Goal: Navigation & Orientation: Find specific page/section

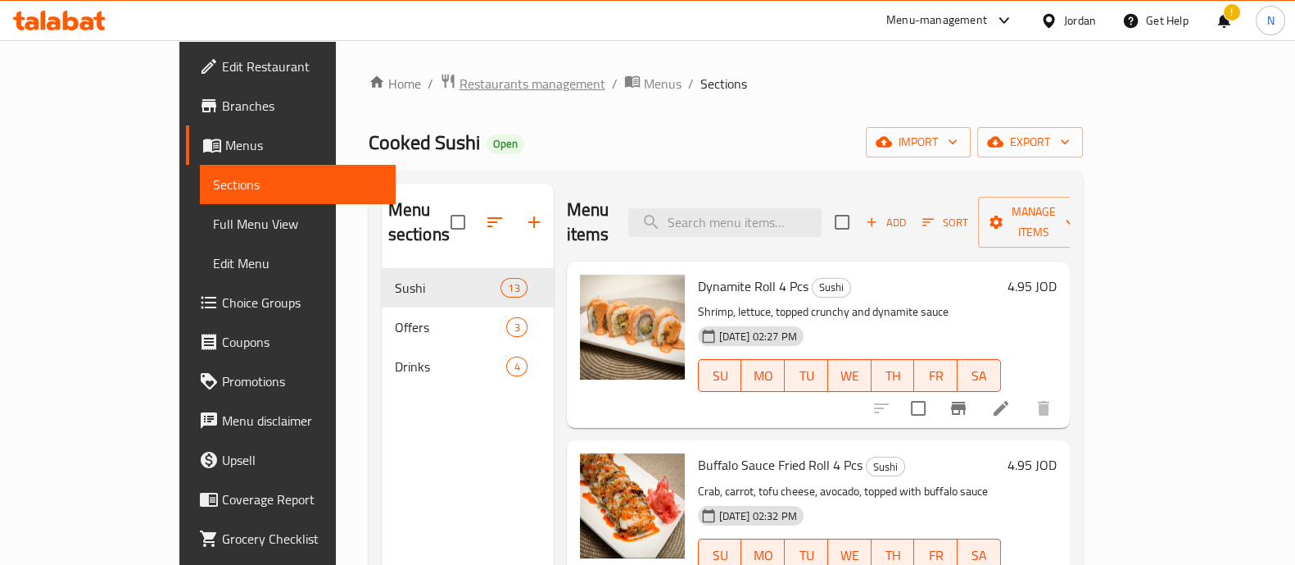
click at [460, 84] on span "Restaurants management" at bounding box center [533, 84] width 146 height 20
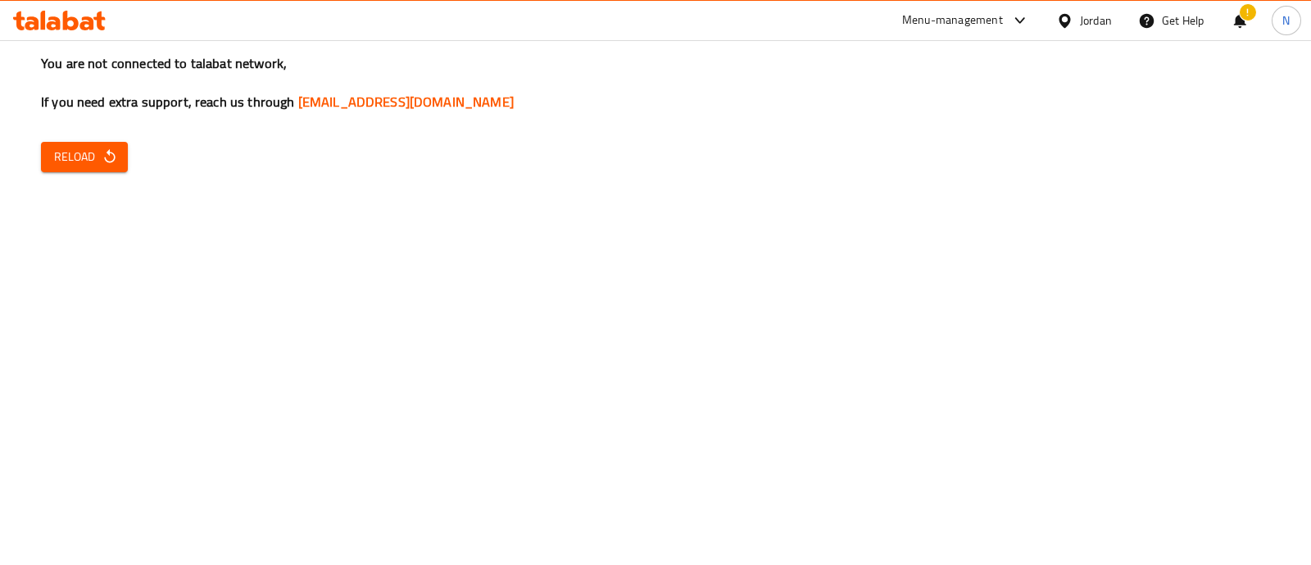
click at [726, 306] on div "You are not connected to talabat network, If you need extra support, reach us t…" at bounding box center [655, 282] width 1311 height 565
click at [78, 151] on span "Reload" at bounding box center [84, 157] width 61 height 20
click at [94, 149] on span "Reload" at bounding box center [84, 157] width 61 height 20
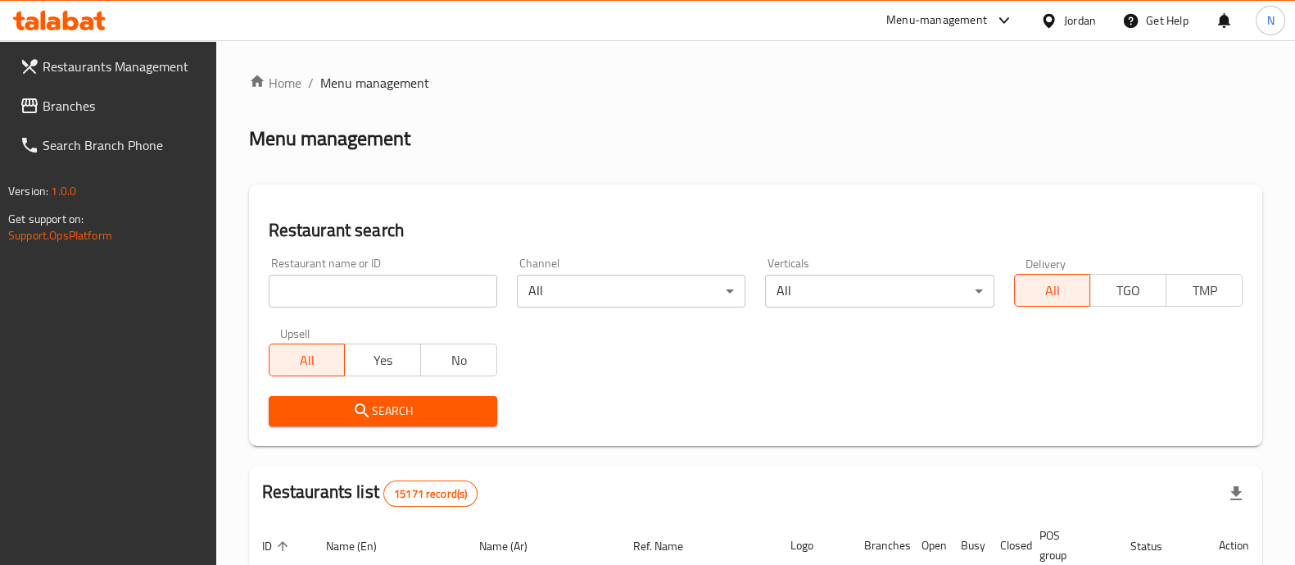
click at [962, 18] on div at bounding box center [647, 282] width 1295 height 565
click at [962, 18] on div "Menu-management" at bounding box center [937, 21] width 101 height 20
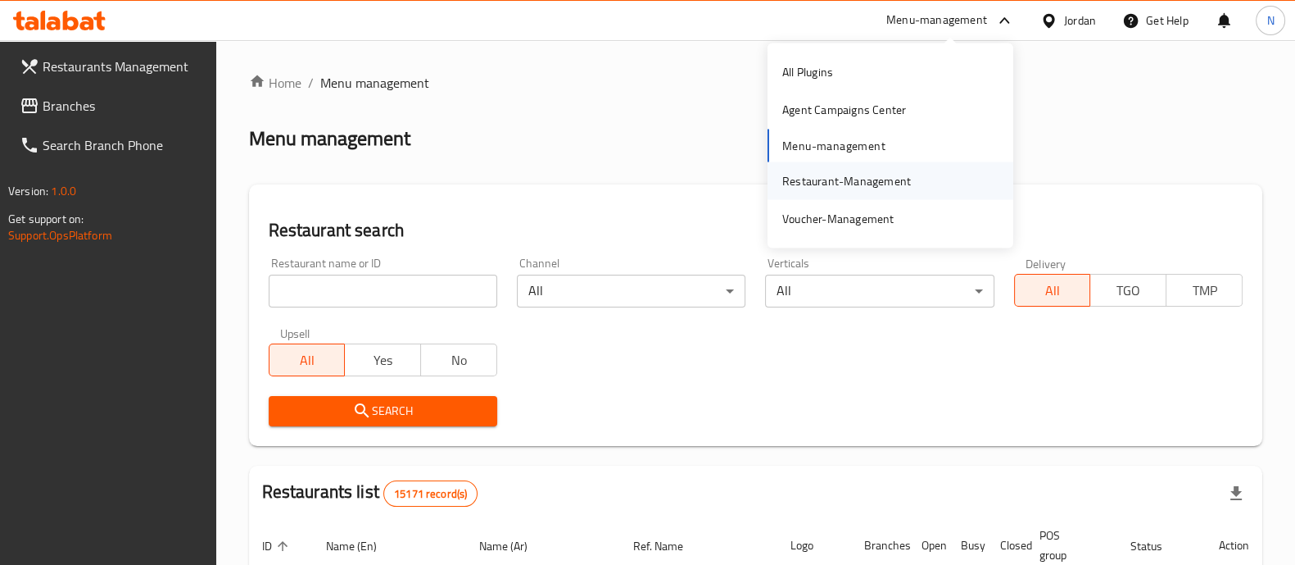
click at [878, 171] on div "Restaurant-Management" at bounding box center [846, 180] width 129 height 18
